Goal: Find specific page/section: Find specific page/section

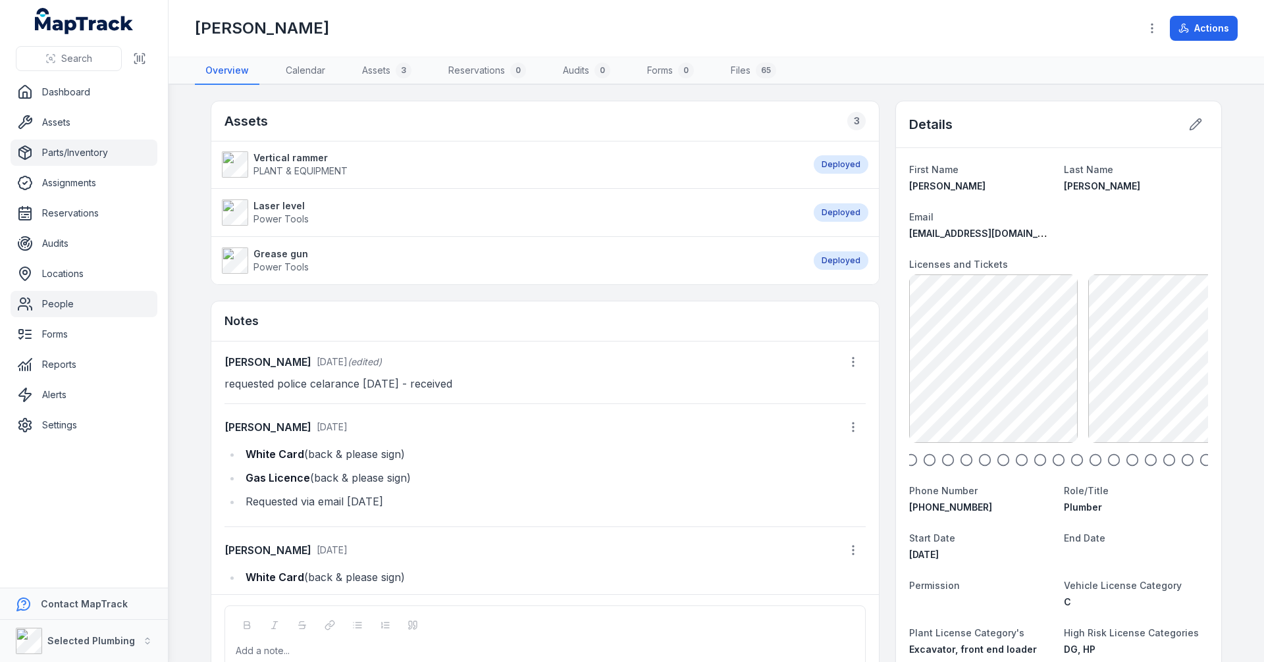
scroll to position [29, 0]
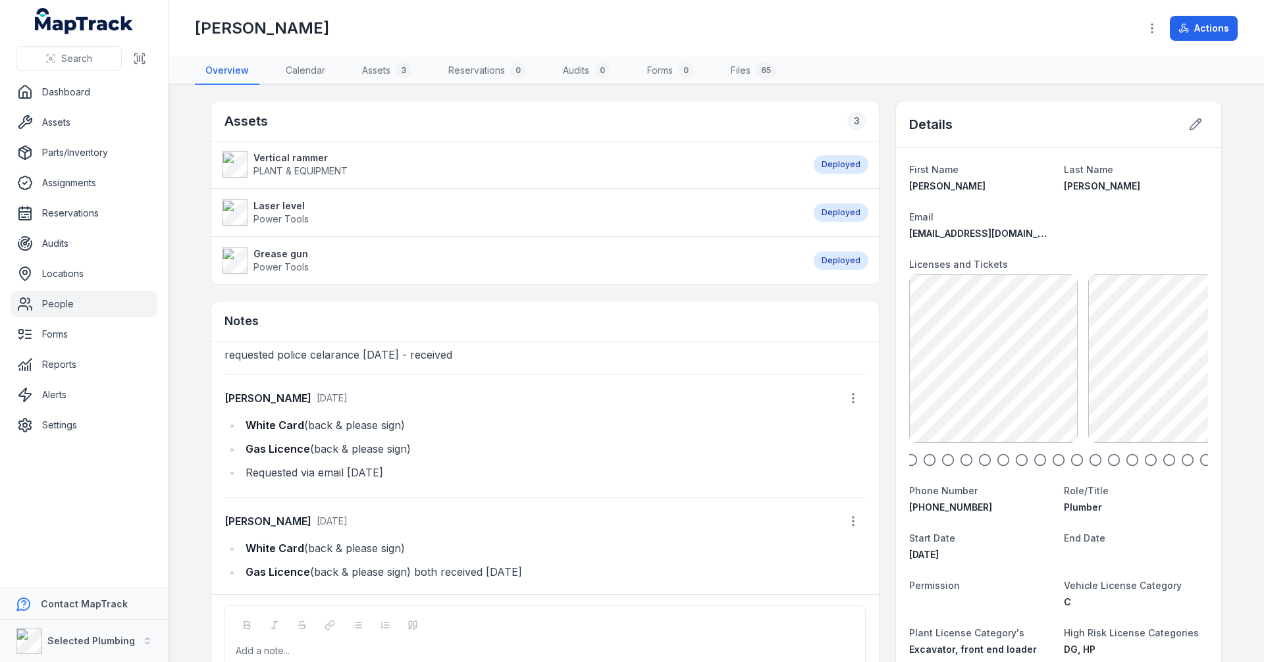
click at [59, 305] on link "People" at bounding box center [84, 304] width 147 height 26
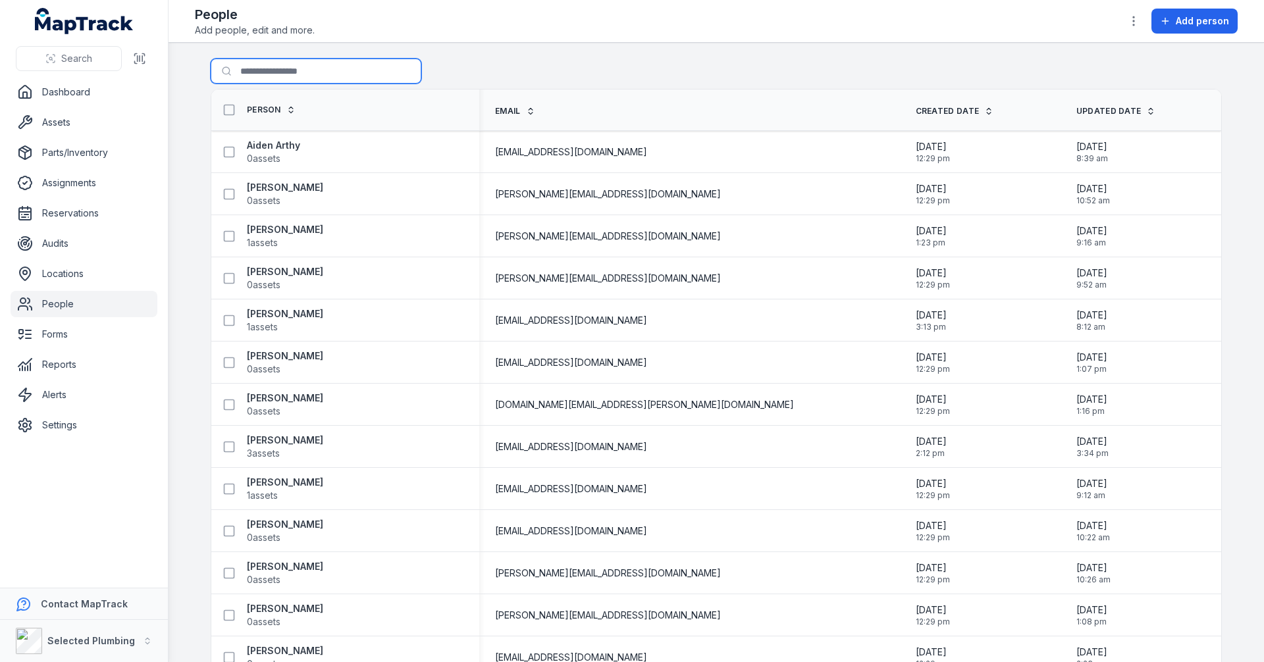
click at [271, 72] on input "Search for people" at bounding box center [316, 71] width 211 height 25
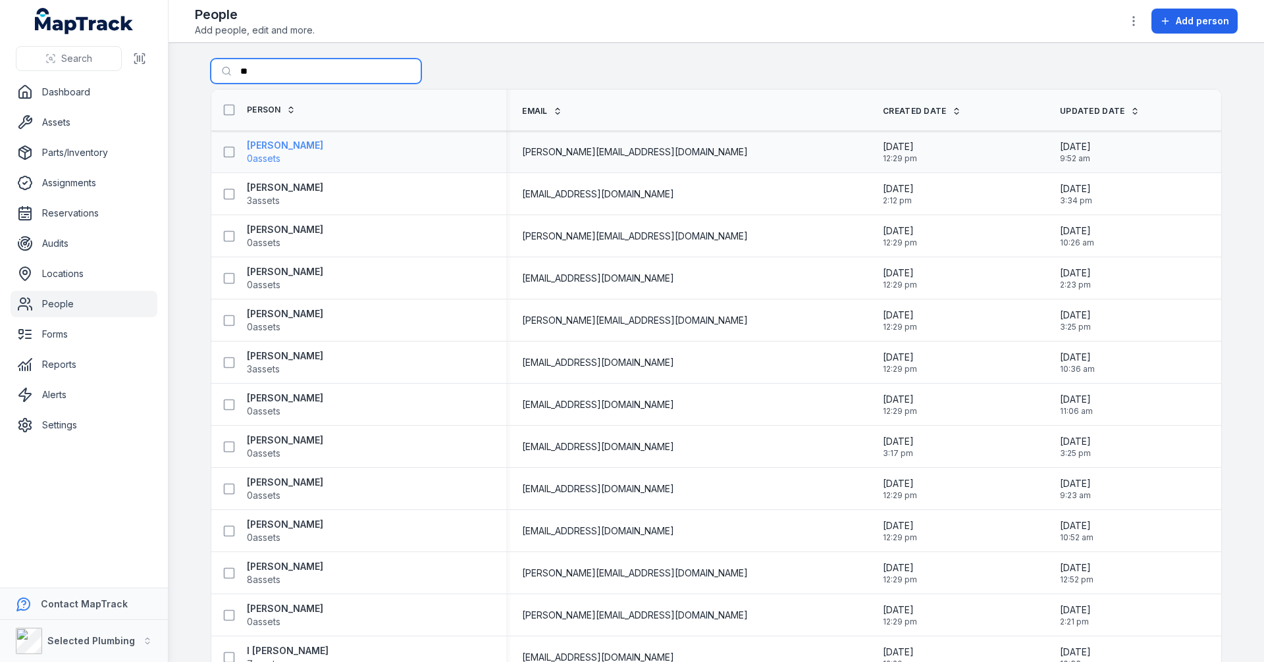
type input "*"
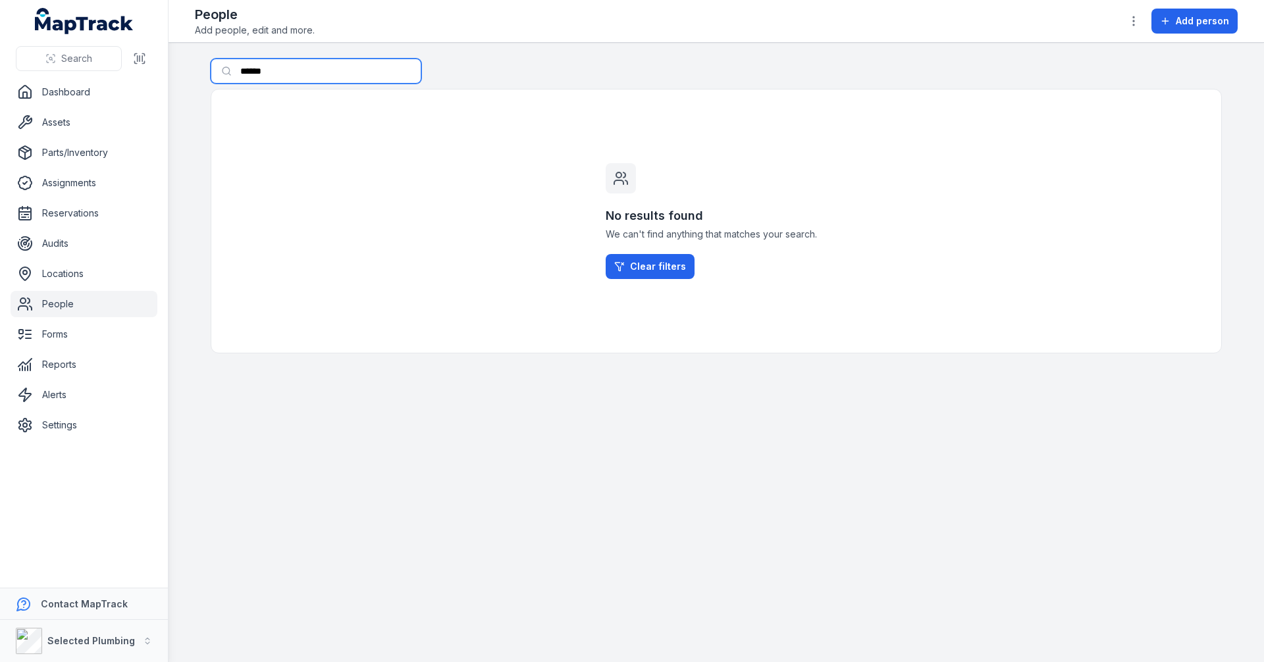
click at [276, 70] on input "******" at bounding box center [316, 71] width 211 height 25
type input "*"
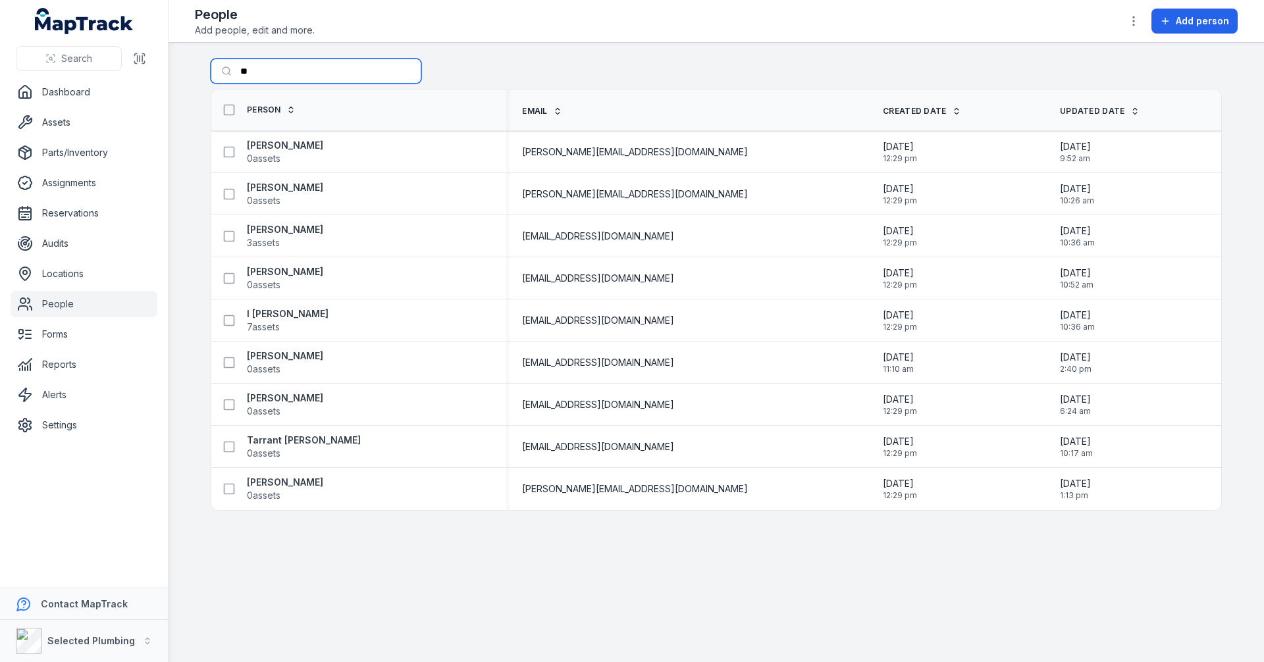
type input "*"
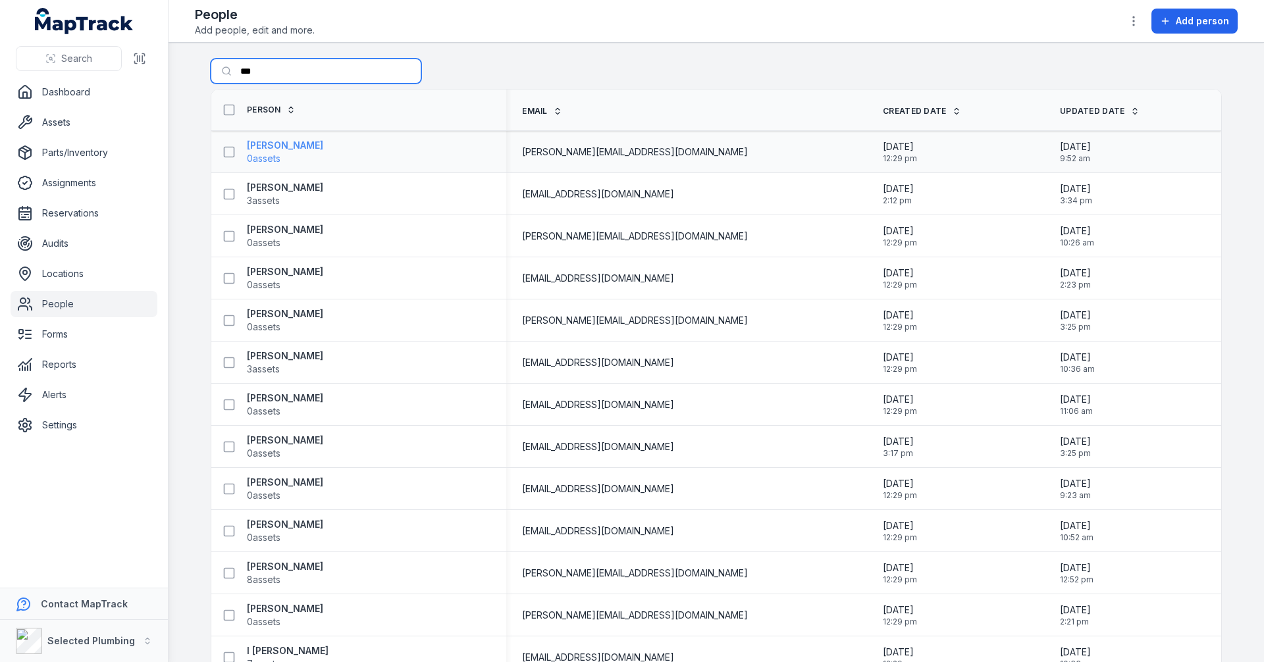
type input "***"
click at [276, 145] on strong "[PERSON_NAME]" at bounding box center [285, 145] width 76 height 13
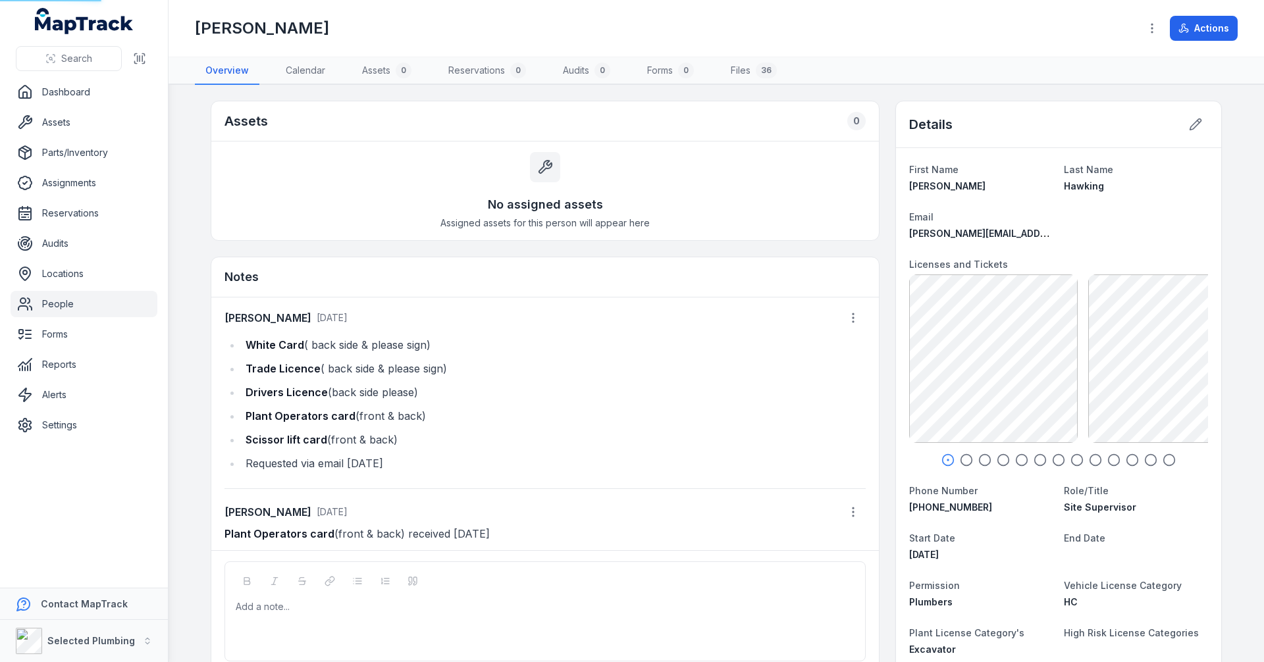
scroll to position [140, 0]
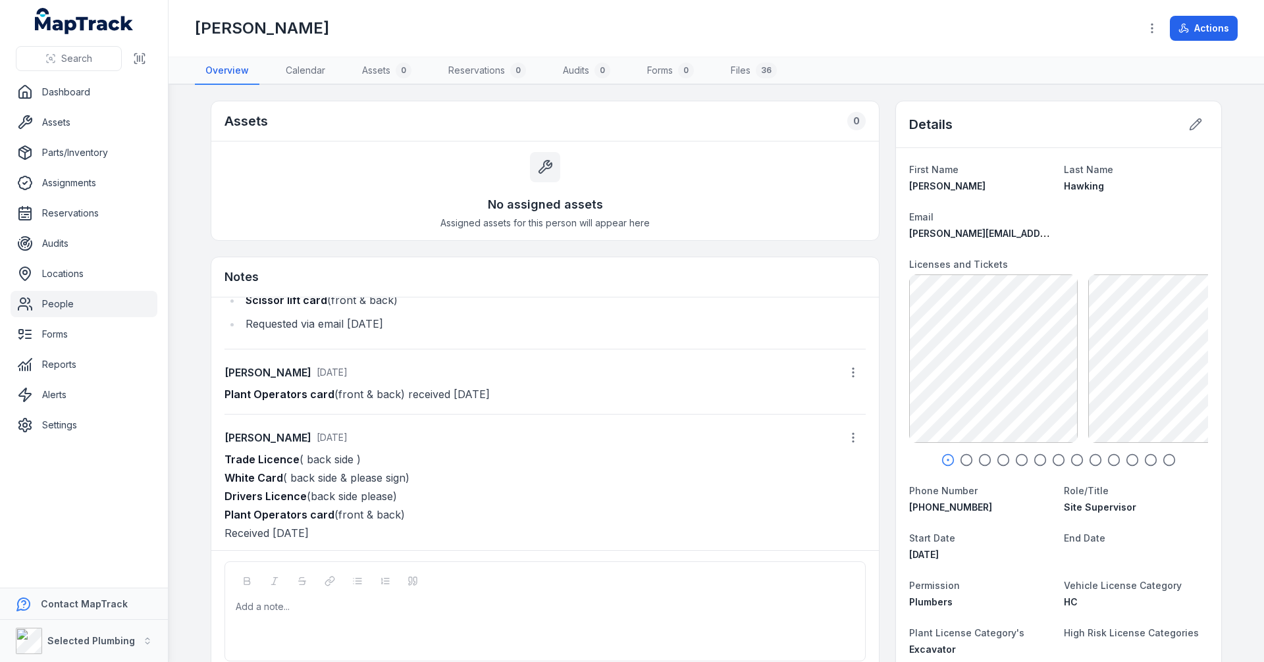
click at [961, 460] on icon "button" at bounding box center [966, 460] width 13 height 13
click at [981, 457] on icon "button" at bounding box center [984, 460] width 13 height 13
click at [1001, 461] on icon "button" at bounding box center [1003, 460] width 13 height 13
click at [1016, 461] on icon "button" at bounding box center [1021, 460] width 13 height 13
click at [1037, 459] on icon "button" at bounding box center [1039, 460] width 13 height 13
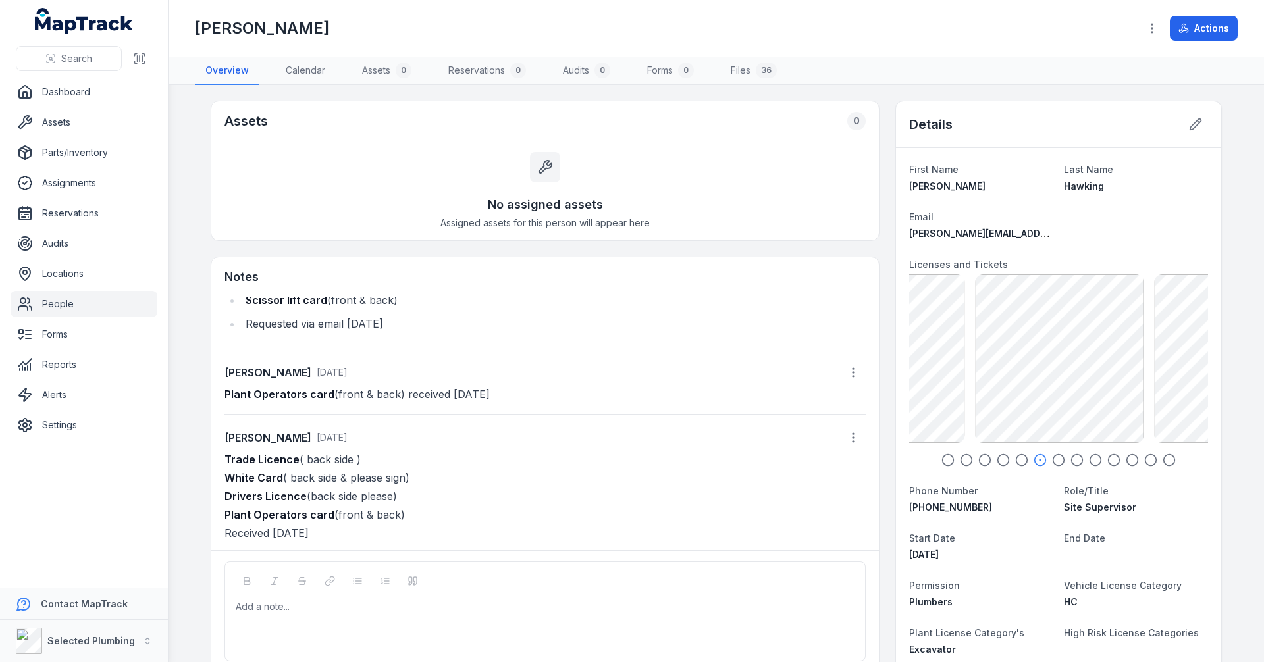
click at [1053, 459] on icon "button" at bounding box center [1058, 460] width 13 height 13
click at [1070, 459] on icon "button" at bounding box center [1076, 460] width 13 height 13
click at [1090, 459] on icon "button" at bounding box center [1095, 460] width 13 height 13
click at [1113, 460] on icon "button" at bounding box center [1113, 460] width 13 height 13
click at [1130, 461] on icon "button" at bounding box center [1132, 460] width 13 height 13
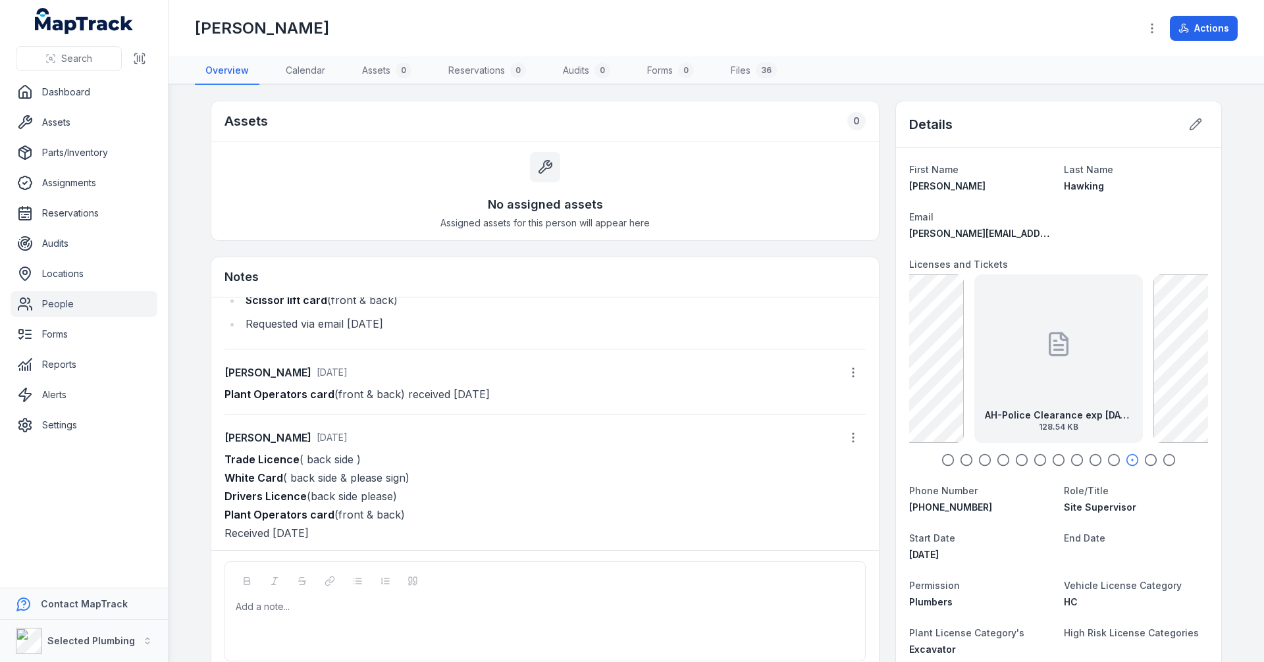
click at [1146, 459] on icon "button" at bounding box center [1150, 460] width 13 height 13
click at [1168, 458] on icon "button" at bounding box center [1168, 460] width 13 height 13
